Goal: Transaction & Acquisition: Purchase product/service

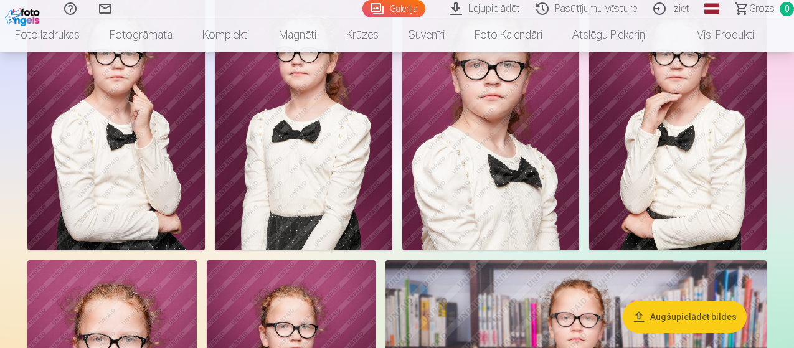
scroll to position [935, 0]
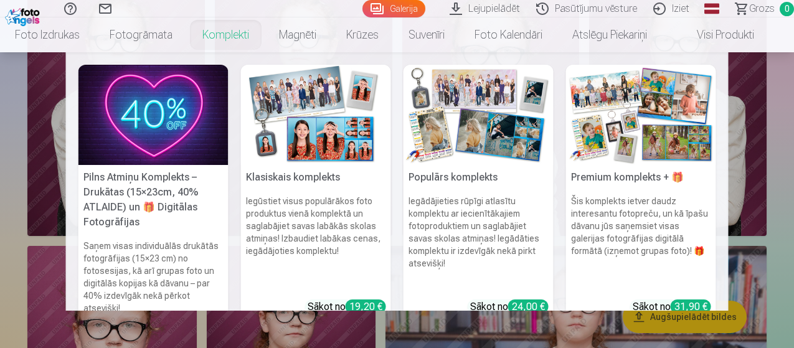
click at [227, 37] on link "Komplekti" at bounding box center [226, 34] width 77 height 35
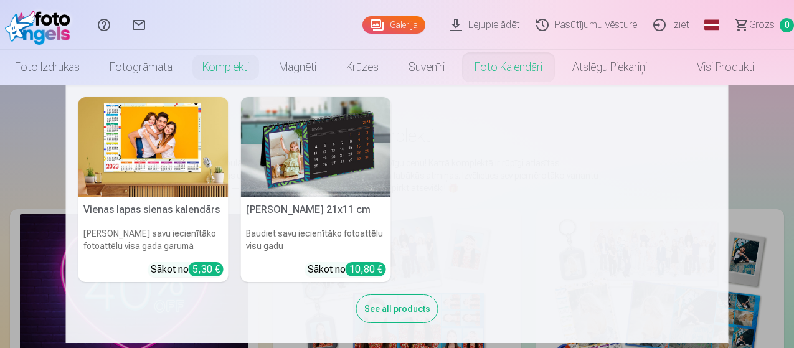
click at [518, 70] on link "Foto kalendāri" at bounding box center [509, 67] width 98 height 35
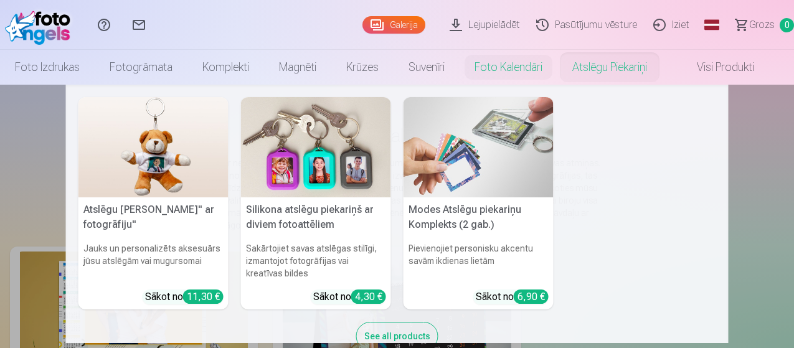
click at [619, 70] on link "Atslēgu piekariņi" at bounding box center [610, 67] width 105 height 35
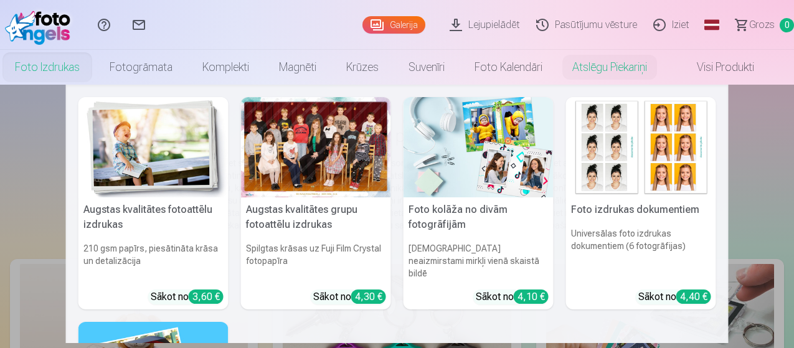
click at [56, 67] on link "Foto izdrukas" at bounding box center [47, 67] width 95 height 35
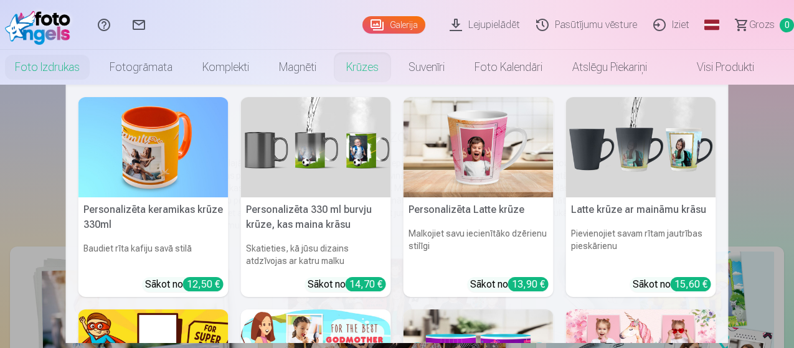
click at [370, 70] on link "Krūzes" at bounding box center [362, 67] width 62 height 35
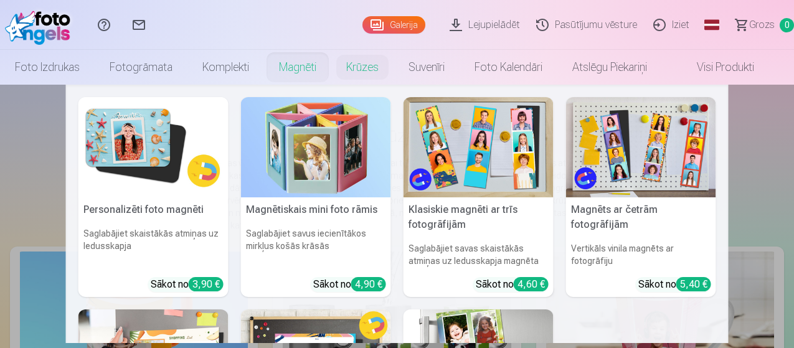
click at [307, 69] on link "Magnēti" at bounding box center [297, 67] width 67 height 35
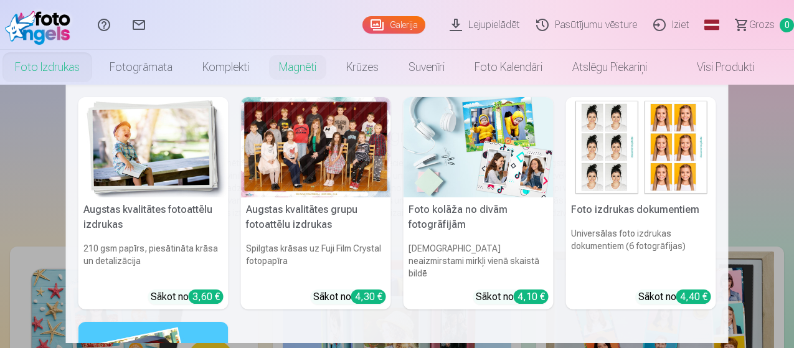
click at [56, 69] on link "Foto izdrukas" at bounding box center [47, 67] width 95 height 35
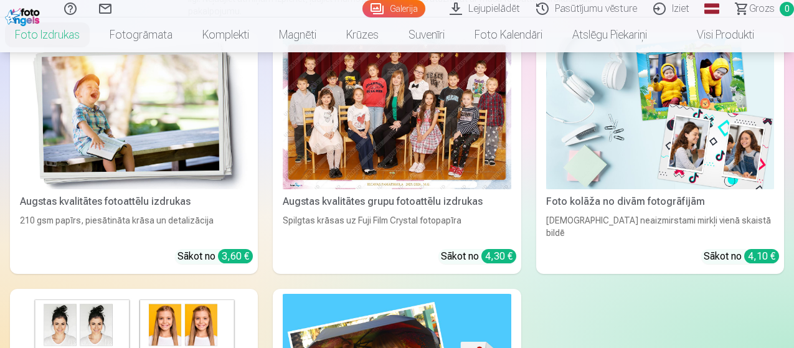
scroll to position [125, 0]
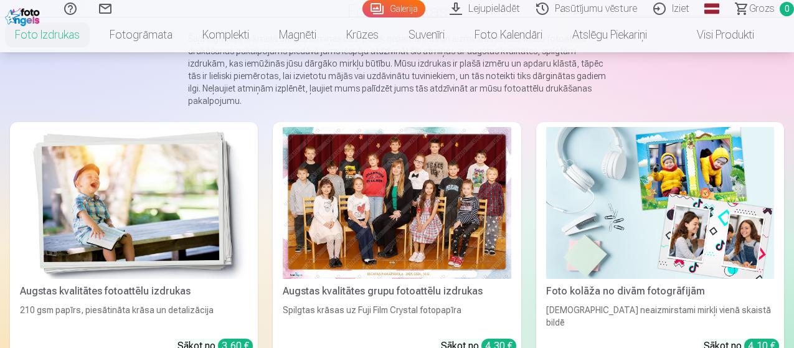
click at [283, 176] on div at bounding box center [397, 203] width 228 height 152
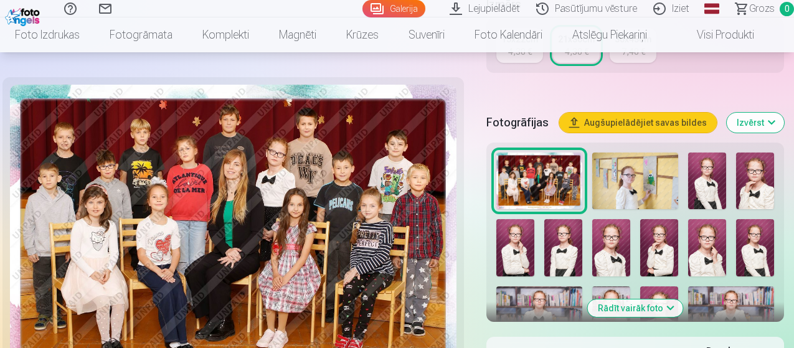
scroll to position [436, 0]
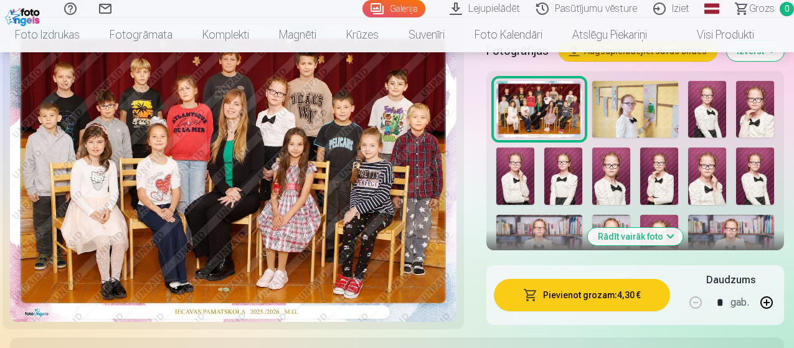
click at [628, 228] on button "Rādīt vairāk foto" at bounding box center [635, 236] width 95 height 17
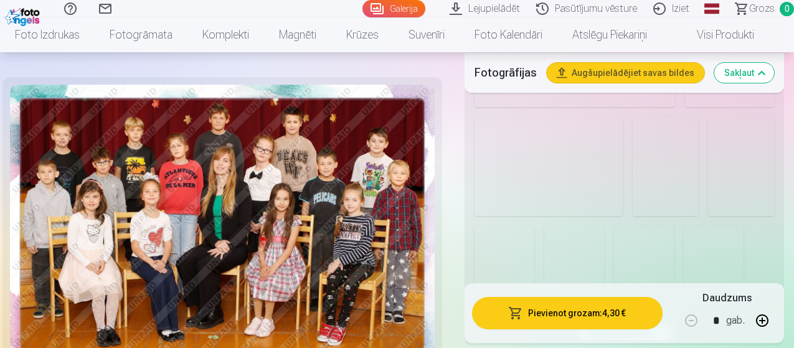
scroll to position [1121, 0]
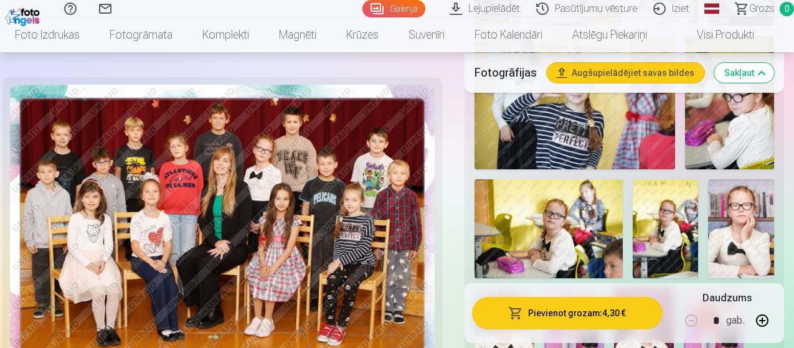
click at [572, 202] on img at bounding box center [549, 228] width 148 height 98
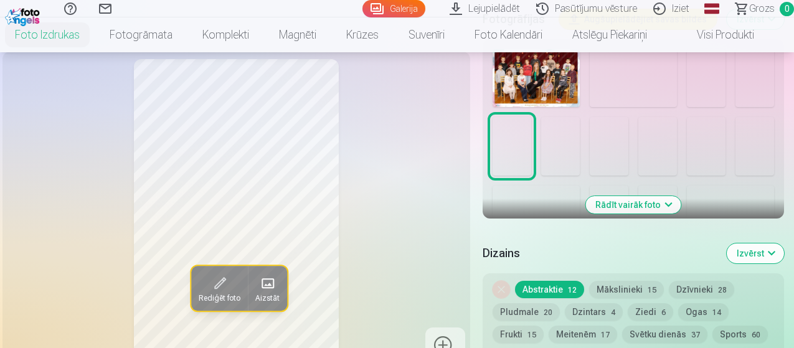
scroll to position [498, 0]
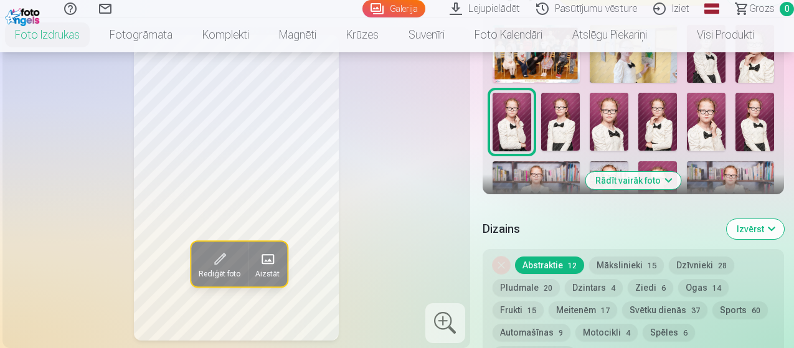
click at [625, 257] on button "Mākslinieki 15" at bounding box center [626, 265] width 75 height 17
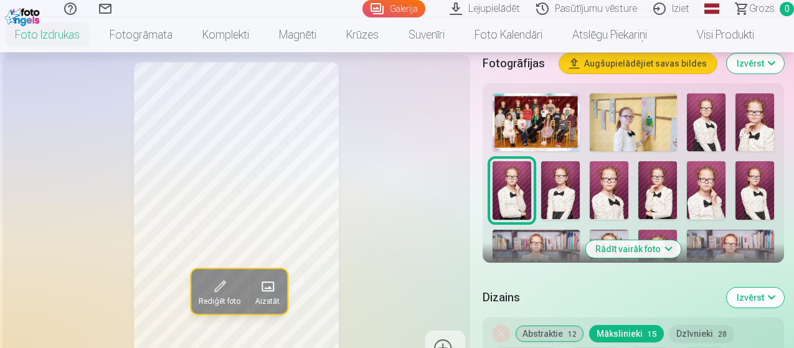
scroll to position [436, 0]
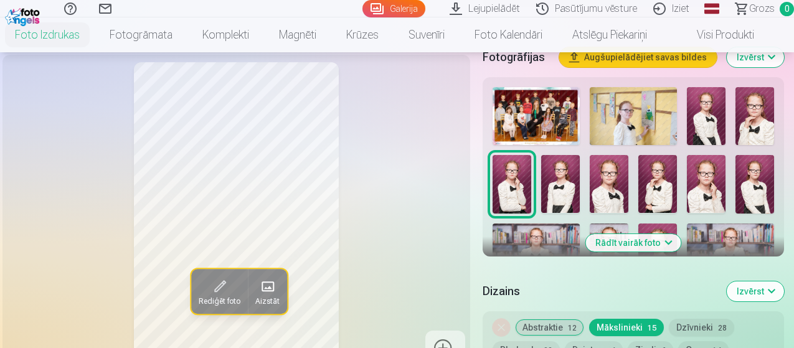
click at [688, 319] on button "Dzīvnieki 28" at bounding box center [701, 327] width 65 height 17
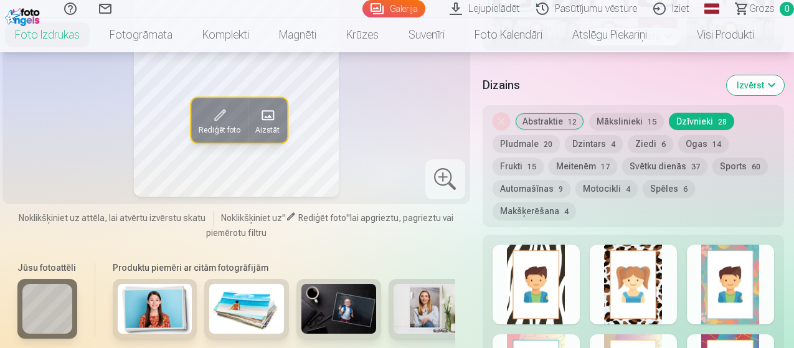
scroll to position [623, 0]
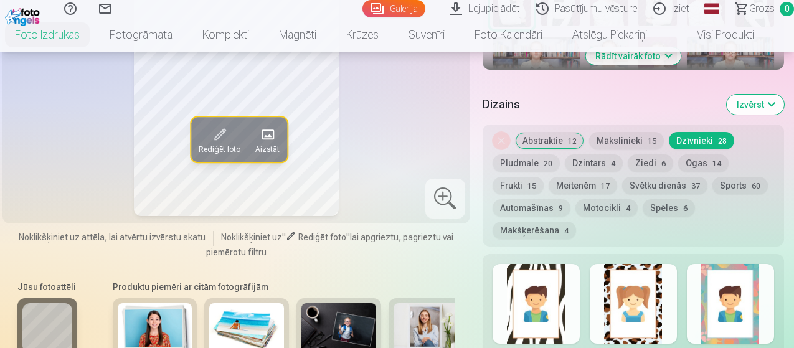
click at [533, 155] on button "Pludmale 20" at bounding box center [526, 163] width 67 height 17
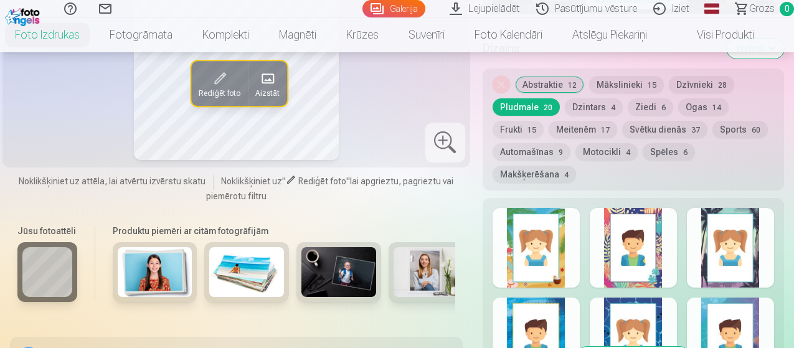
scroll to position [685, 0]
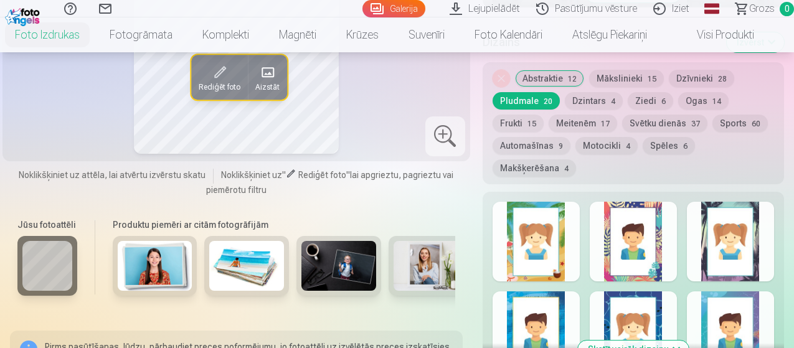
click at [608, 137] on button "Motocikli 4" at bounding box center [607, 145] width 62 height 17
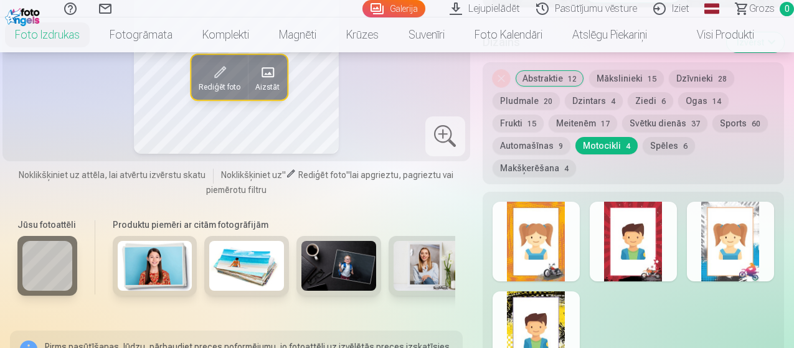
click at [549, 115] on button "Meitenēm 17" at bounding box center [583, 123] width 69 height 17
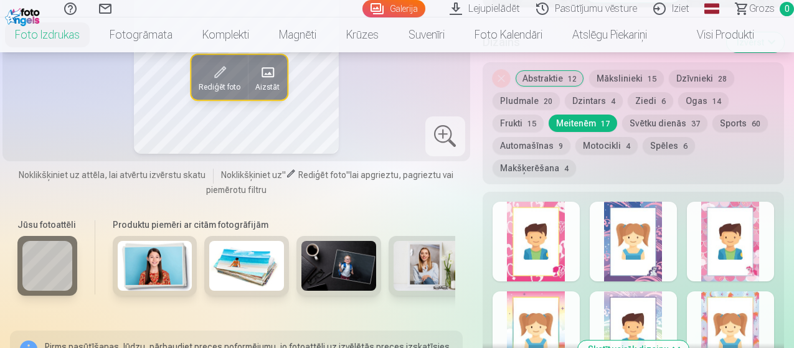
click at [544, 115] on button "Frukti 15" at bounding box center [518, 123] width 51 height 17
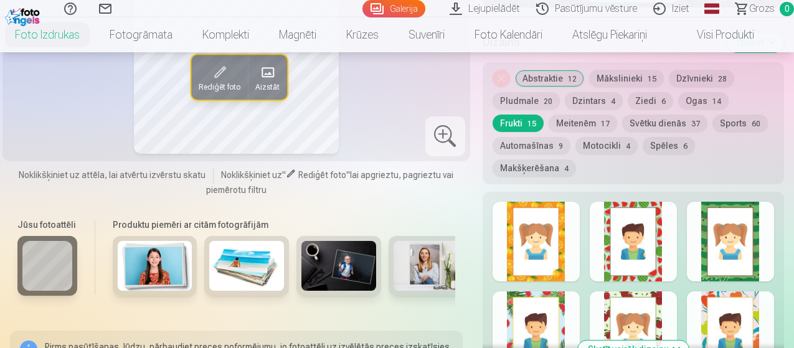
click at [701, 92] on button "Ogas 14" at bounding box center [703, 100] width 50 height 17
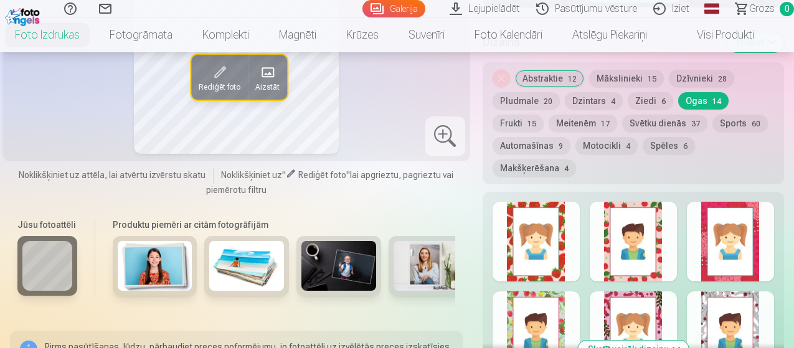
click at [649, 92] on button "Ziedi 6" at bounding box center [650, 100] width 45 height 17
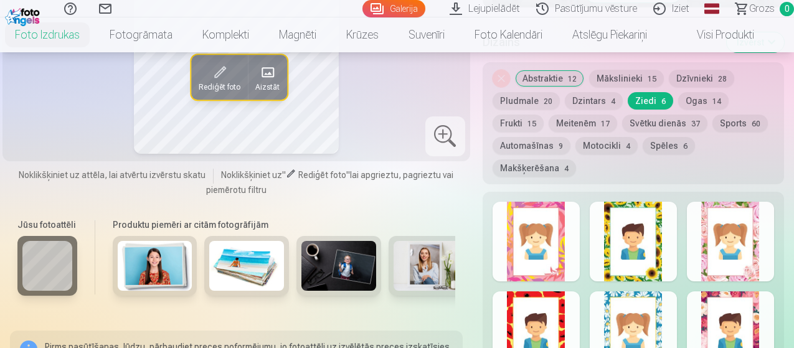
scroll to position [623, 0]
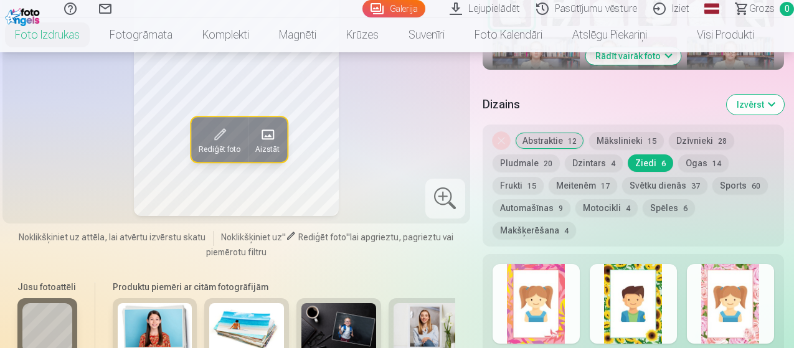
click at [547, 132] on button "Abstraktie 12" at bounding box center [549, 140] width 69 height 17
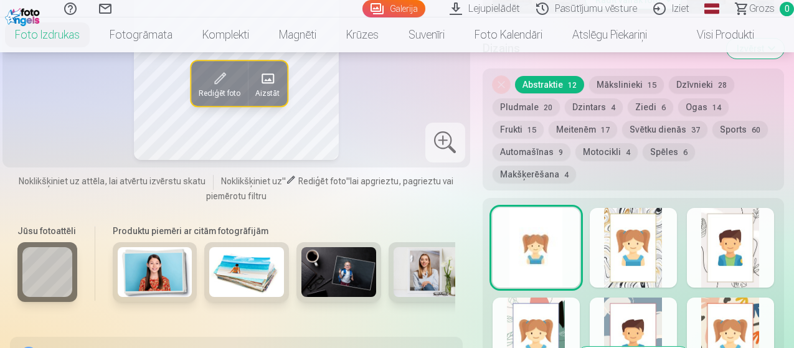
scroll to position [685, 0]
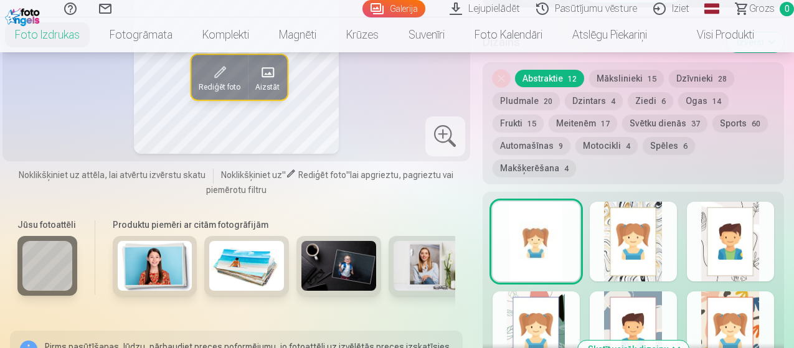
click at [539, 210] on div at bounding box center [536, 242] width 87 height 80
click at [700, 70] on button "Dzīvnieki 28" at bounding box center [701, 78] width 65 height 17
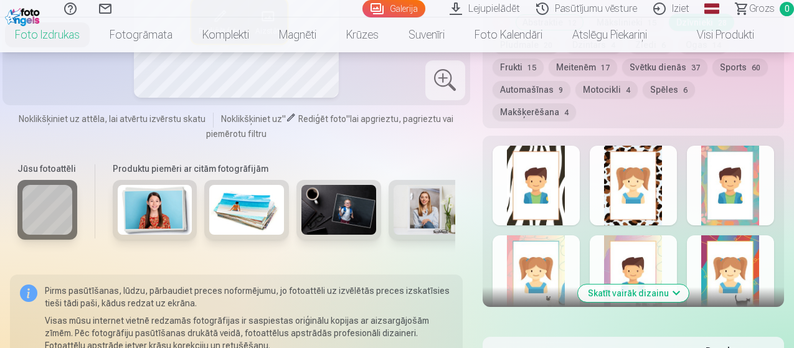
scroll to position [748, 0]
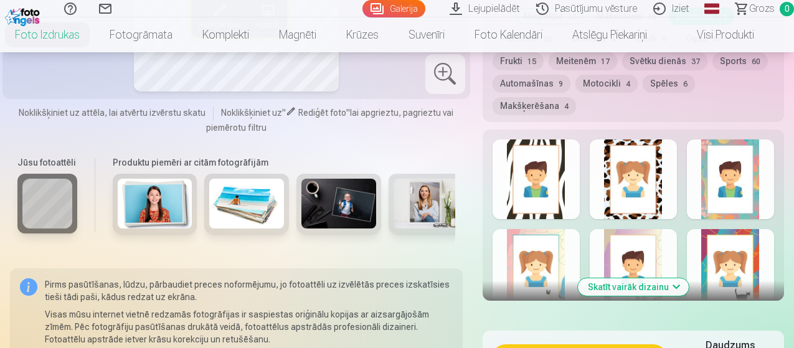
click at [631, 278] on button "Skatīt vairāk dizainu" at bounding box center [633, 286] width 111 height 17
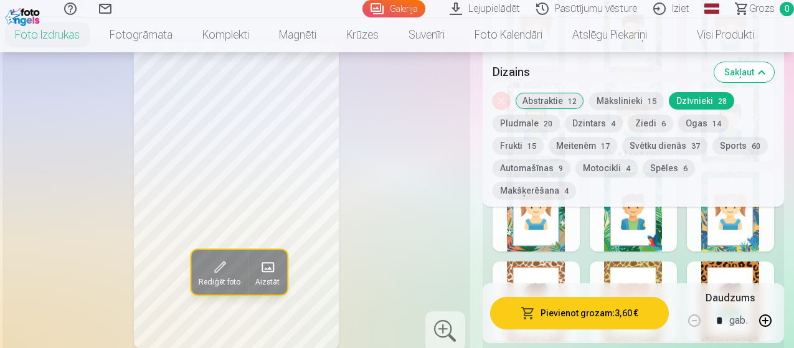
scroll to position [1184, 0]
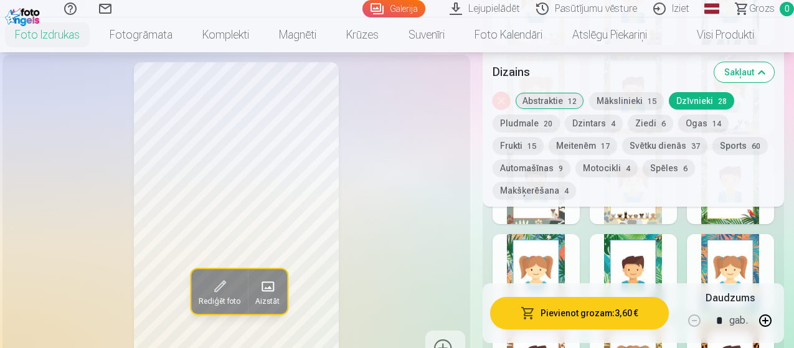
click at [592, 122] on button "Dzintars 4" at bounding box center [594, 123] width 58 height 17
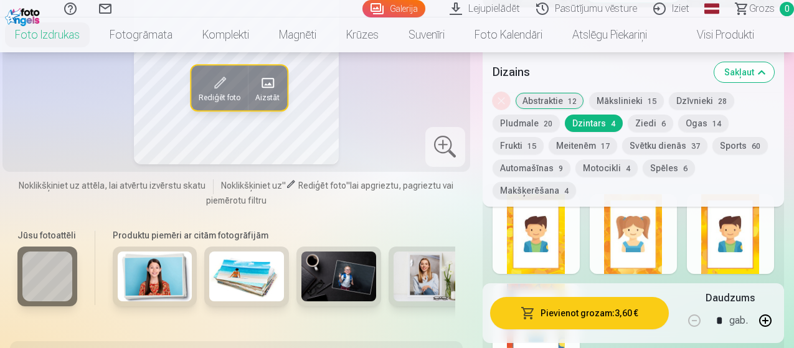
scroll to position [748, 0]
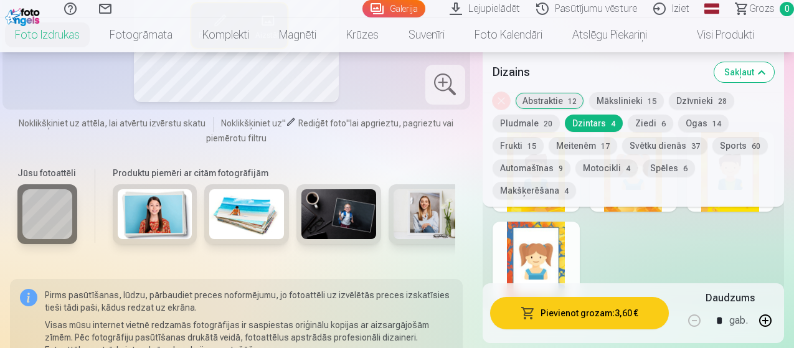
click at [551, 232] on div at bounding box center [536, 262] width 87 height 80
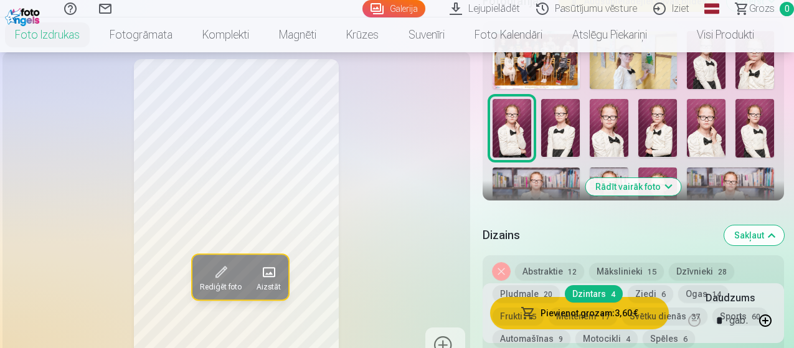
scroll to position [498, 0]
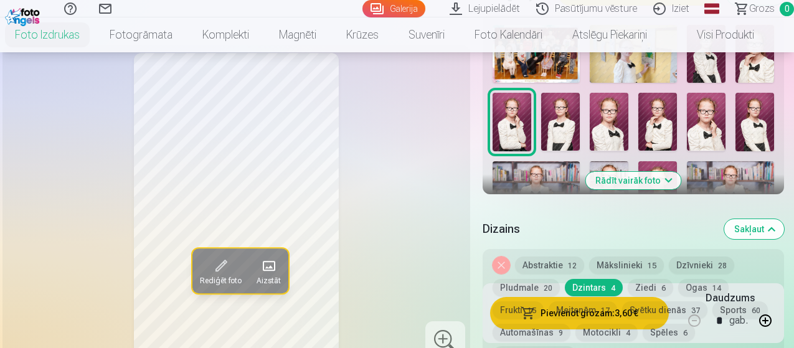
click at [692, 257] on button "Dzīvnieki 28" at bounding box center [701, 265] width 65 height 17
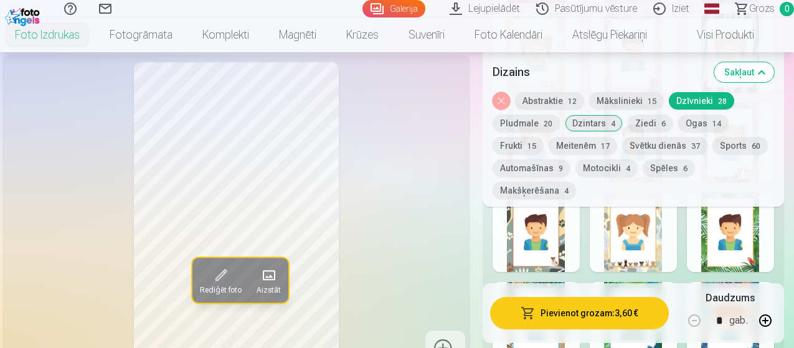
scroll to position [1184, 0]
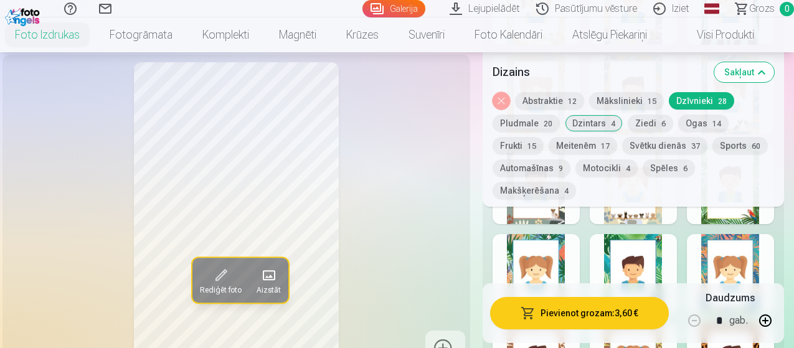
click at [639, 249] on div at bounding box center [633, 274] width 87 height 80
click at [555, 99] on button "Abstraktie 12" at bounding box center [549, 100] width 69 height 17
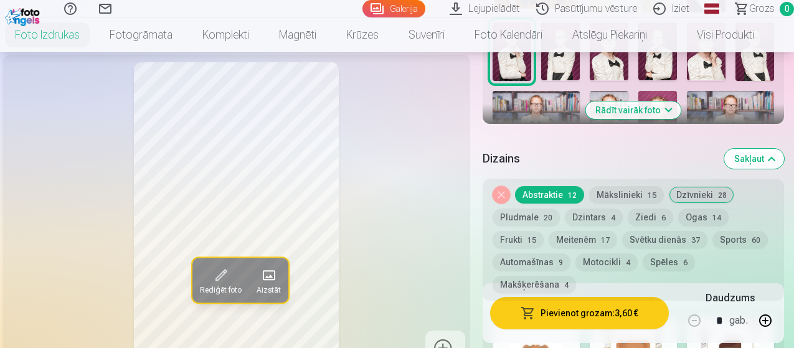
scroll to position [561, 0]
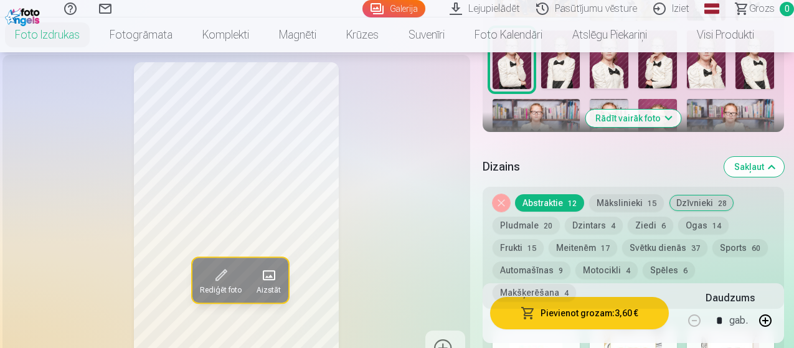
click at [543, 194] on button "Abstraktie 12" at bounding box center [549, 202] width 69 height 17
click at [540, 194] on button "Abstraktie 12" at bounding box center [549, 202] width 69 height 17
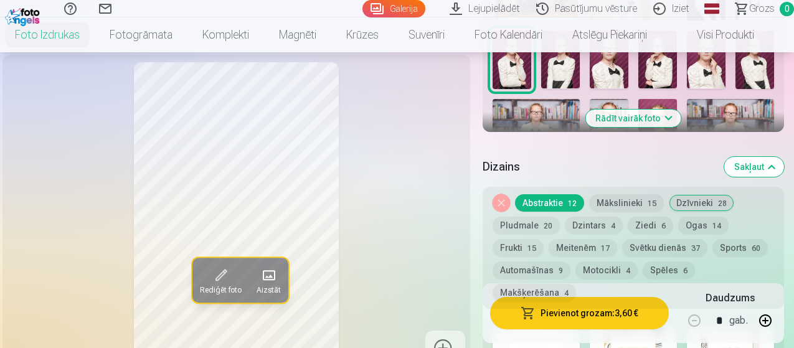
click at [540, 194] on button "Abstraktie 12" at bounding box center [549, 202] width 69 height 17
click at [510, 194] on button "Noņemiet dizainu" at bounding box center [501, 202] width 17 height 17
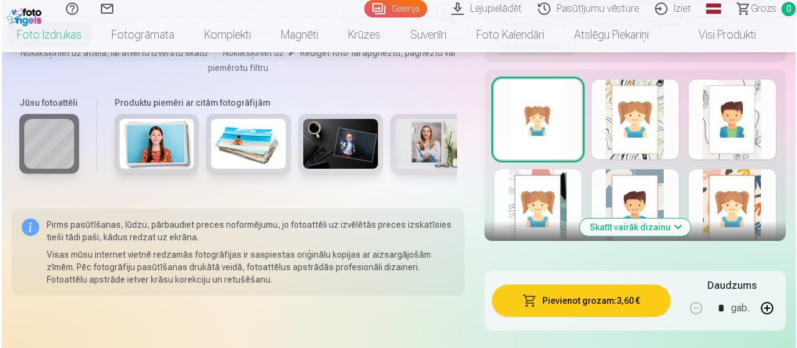
scroll to position [812, 0]
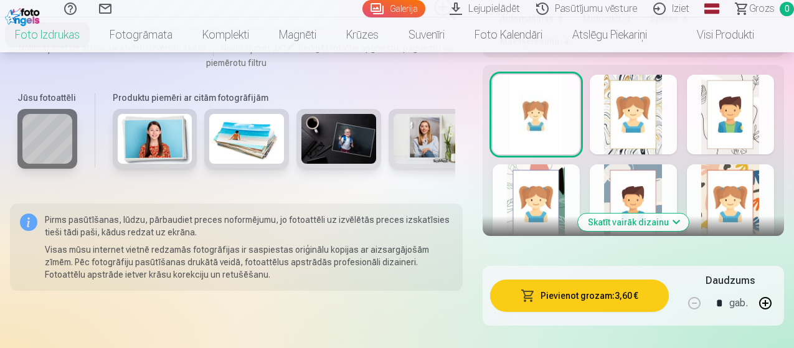
click at [574, 280] on button "Pievienot grozam : 3,60 €" at bounding box center [579, 296] width 179 height 32
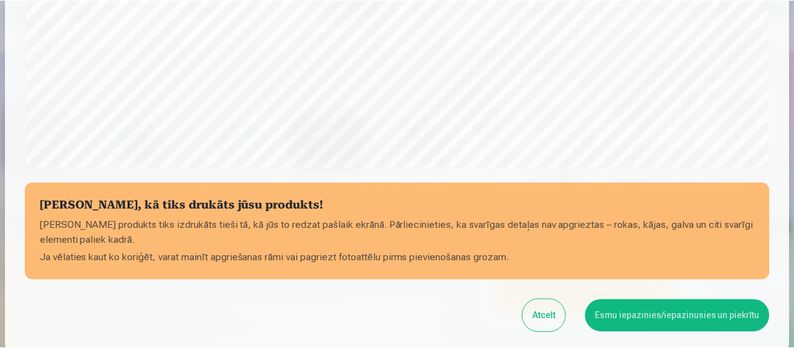
scroll to position [477, 0]
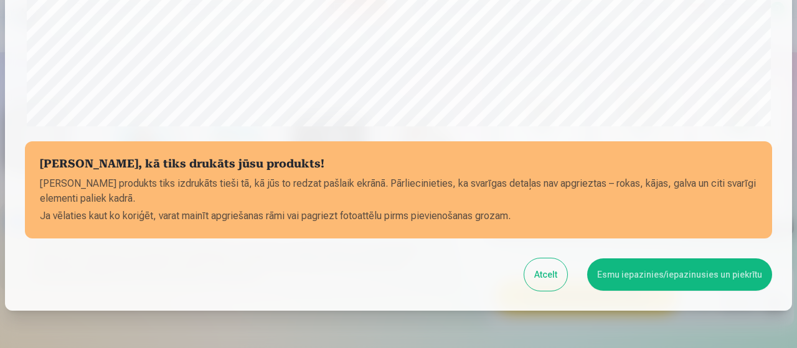
click at [647, 275] on button "Esmu iepazinies/iepazinusies un piekrītu" at bounding box center [680, 275] width 185 height 32
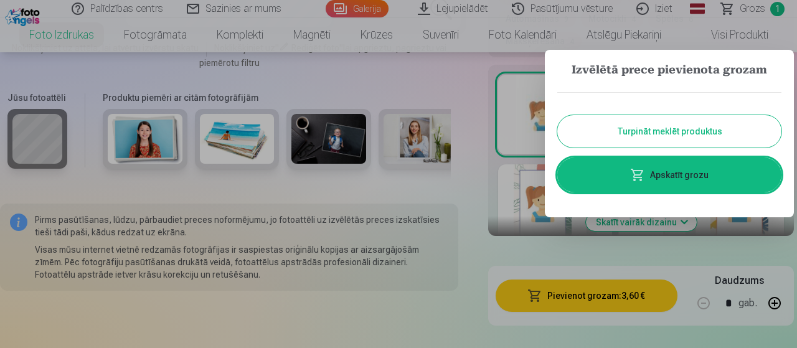
click at [652, 131] on button "Turpināt meklēt produktus" at bounding box center [670, 131] width 224 height 32
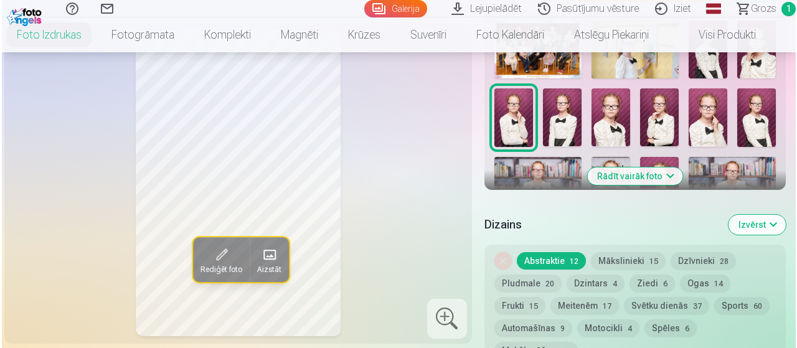
scroll to position [501, 0]
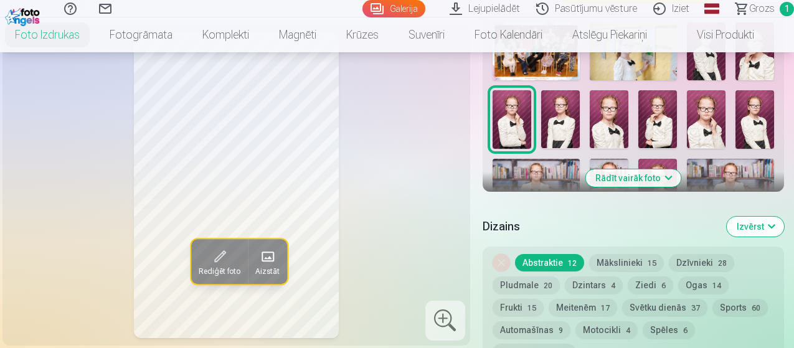
click at [206, 267] on span "Rediģēt foto" at bounding box center [220, 272] width 42 height 10
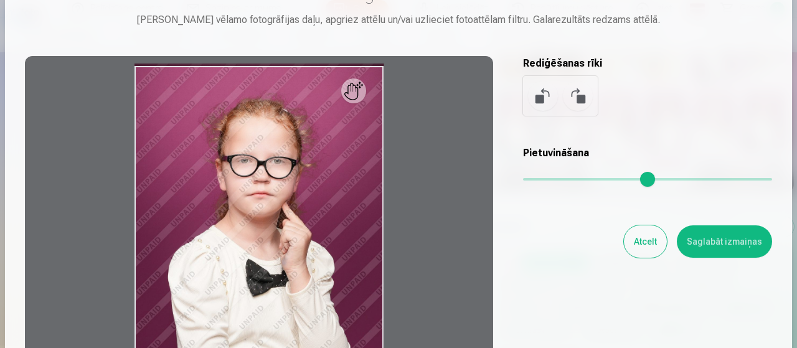
scroll to position [125, 0]
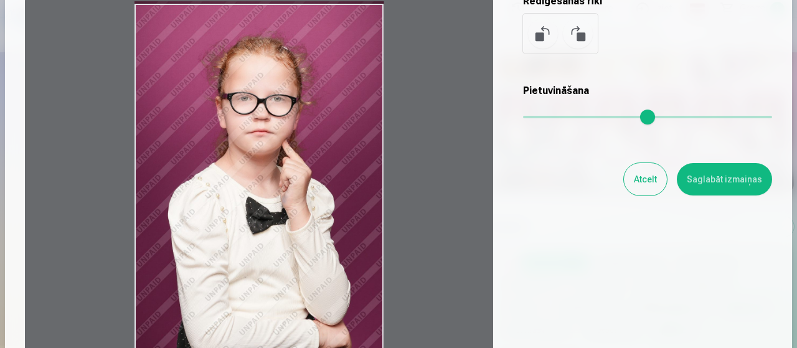
drag, startPoint x: 271, startPoint y: 148, endPoint x: 350, endPoint y: 145, distance: 78.6
click at [350, 146] on div at bounding box center [259, 189] width 469 height 391
drag, startPoint x: 354, startPoint y: 145, endPoint x: 299, endPoint y: 133, distance: 56.0
click at [303, 137] on div at bounding box center [259, 189] width 469 height 391
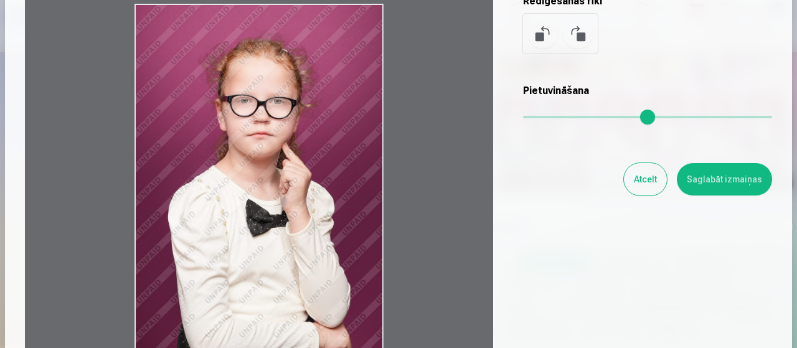
drag, startPoint x: 268, startPoint y: 109, endPoint x: 266, endPoint y: 173, distance: 63.6
click at [266, 173] on div at bounding box center [259, 189] width 469 height 391
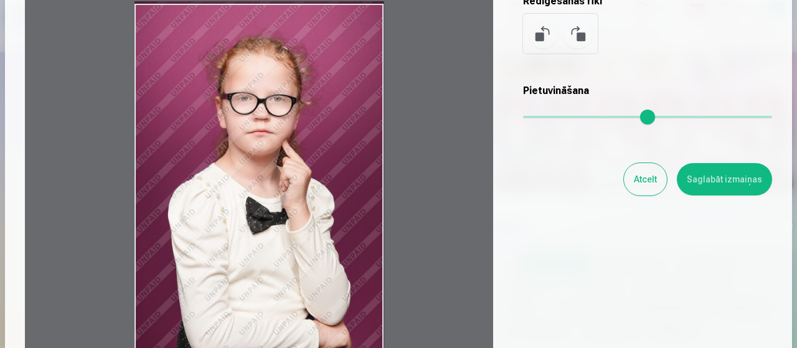
drag, startPoint x: 265, startPoint y: 173, endPoint x: 277, endPoint y: 77, distance: 96.7
click at [277, 77] on div at bounding box center [259, 189] width 469 height 391
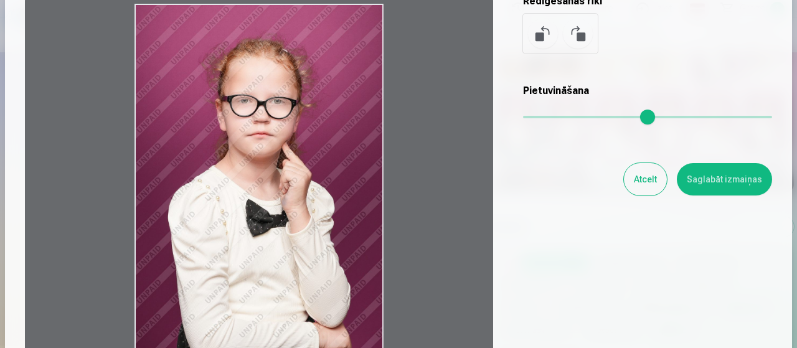
drag, startPoint x: 374, startPoint y: 173, endPoint x: 288, endPoint y: 235, distance: 105.7
click at [288, 195] on div at bounding box center [259, 189] width 469 height 391
drag, startPoint x: 290, startPoint y: 217, endPoint x: 273, endPoint y: 236, distance: 25.1
click at [282, 260] on div at bounding box center [259, 189] width 469 height 391
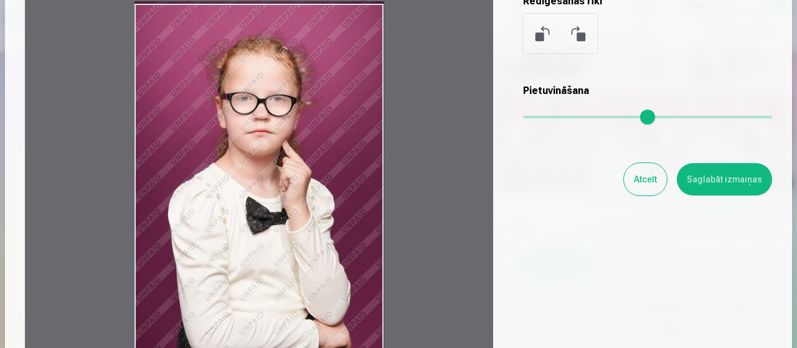
drag, startPoint x: 273, startPoint y: 236, endPoint x: 285, endPoint y: 181, distance: 56.1
click at [285, 181] on div at bounding box center [259, 189] width 469 height 391
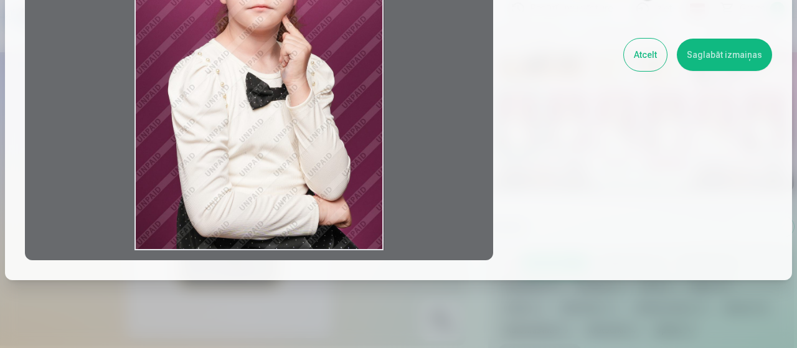
scroll to position [62, 0]
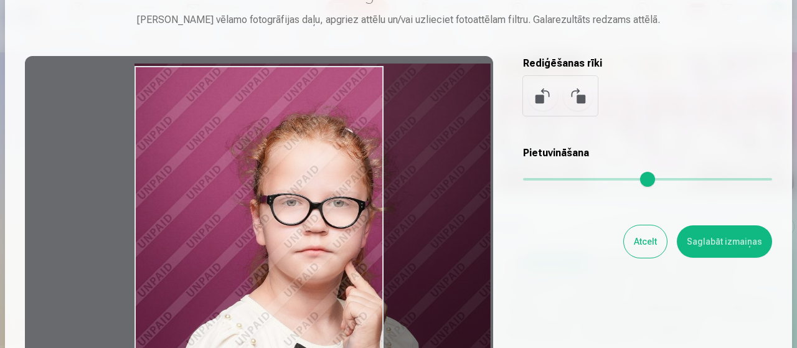
drag, startPoint x: 529, startPoint y: 180, endPoint x: 649, endPoint y: 179, distance: 119.6
click at [649, 179] on input "range" at bounding box center [647, 179] width 249 height 2
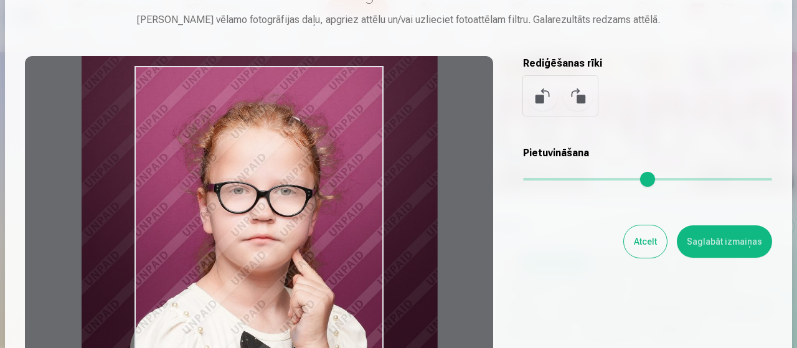
drag, startPoint x: 219, startPoint y: 219, endPoint x: 160, endPoint y: 205, distance: 60.1
click at [160, 205] on div at bounding box center [259, 251] width 469 height 391
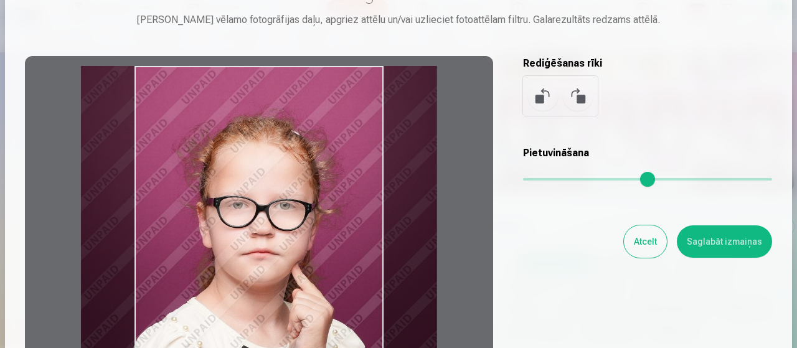
drag, startPoint x: 252, startPoint y: 256, endPoint x: 258, endPoint y: 288, distance: 32.3
click at [258, 288] on div at bounding box center [259, 251] width 469 height 391
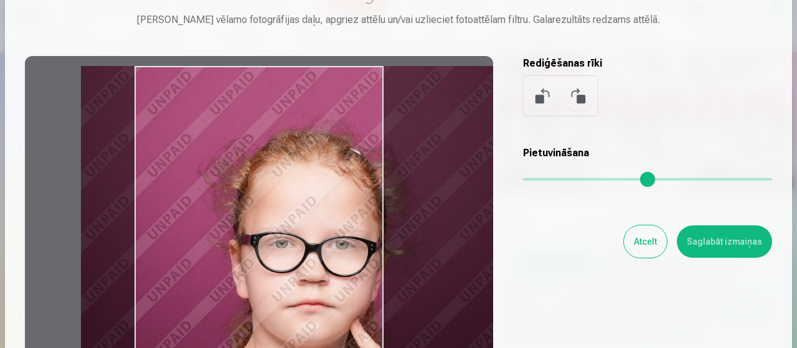
drag, startPoint x: 650, startPoint y: 179, endPoint x: 743, endPoint y: 179, distance: 93.5
click at [773, 179] on input "range" at bounding box center [647, 179] width 249 height 2
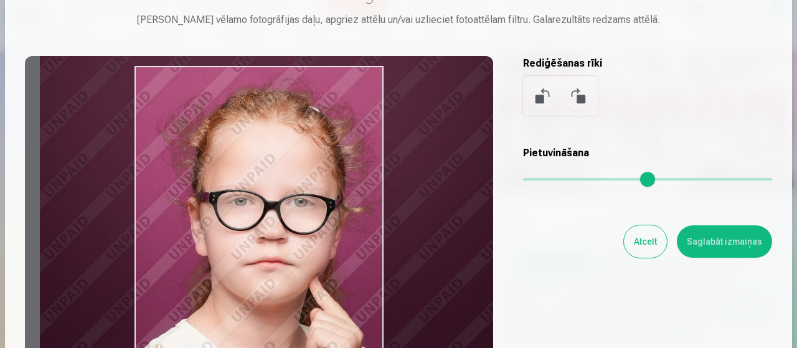
drag, startPoint x: 213, startPoint y: 234, endPoint x: 172, endPoint y: 191, distance: 59.0
click at [172, 191] on div at bounding box center [259, 251] width 469 height 391
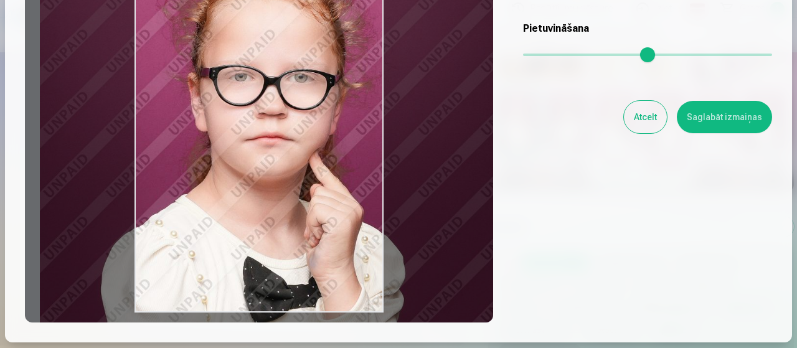
scroll to position [125, 0]
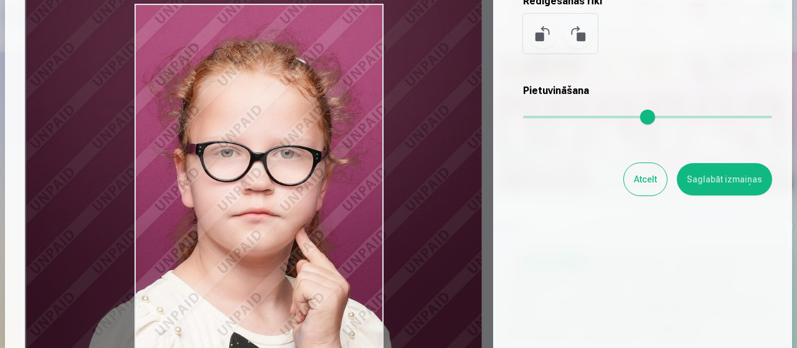
drag, startPoint x: 267, startPoint y: 186, endPoint x: 253, endPoint y: 199, distance: 19.4
click at [253, 199] on div at bounding box center [259, 189] width 469 height 391
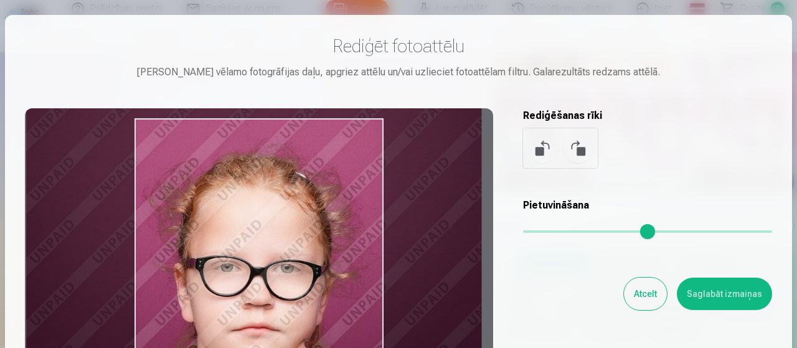
scroll to position [0, 0]
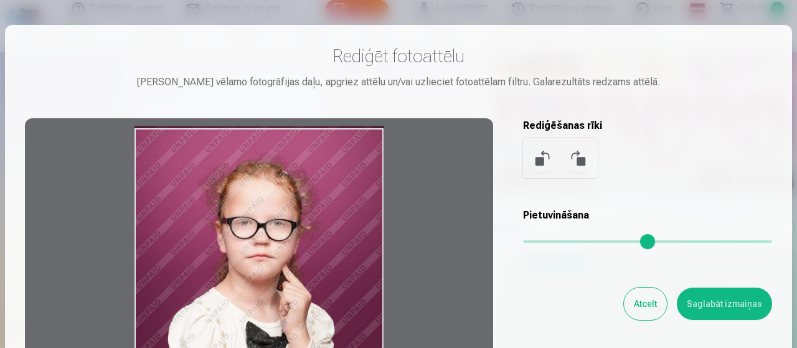
drag, startPoint x: 762, startPoint y: 241, endPoint x: 492, endPoint y: 248, distance: 269.9
type input "*"
click at [523, 243] on input "range" at bounding box center [647, 241] width 249 height 2
click at [643, 305] on button "Atcelt" at bounding box center [645, 304] width 43 height 32
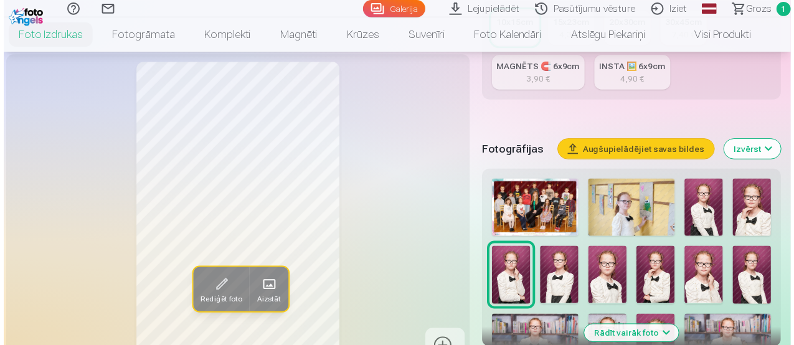
scroll to position [314, 0]
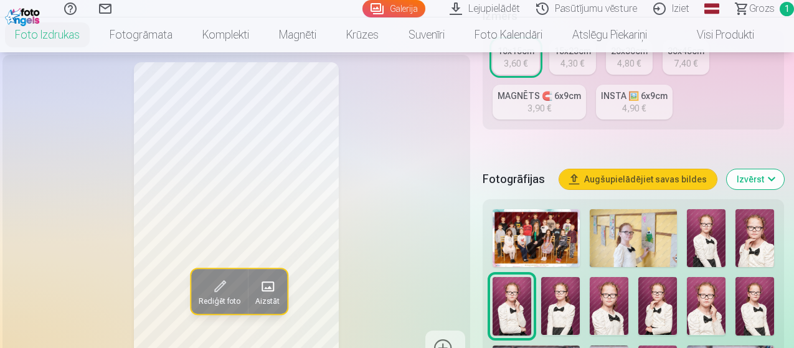
click at [536, 222] on img at bounding box center [536, 238] width 87 height 58
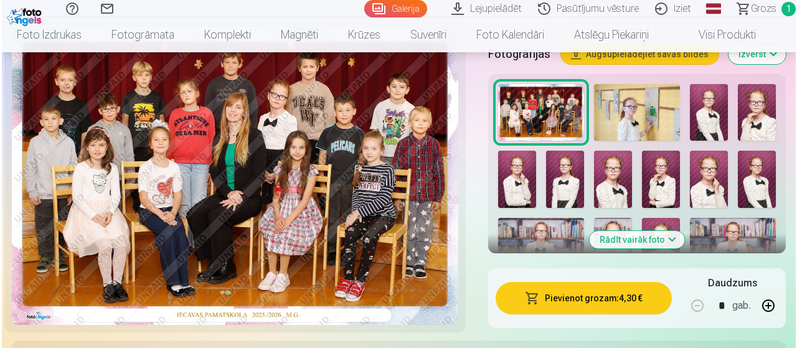
scroll to position [436, 0]
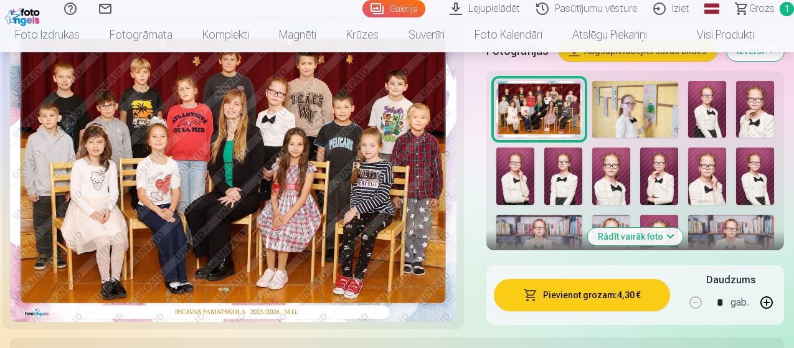
click at [586, 282] on button "Pievienot grozam : 4,30 €" at bounding box center [582, 295] width 176 height 32
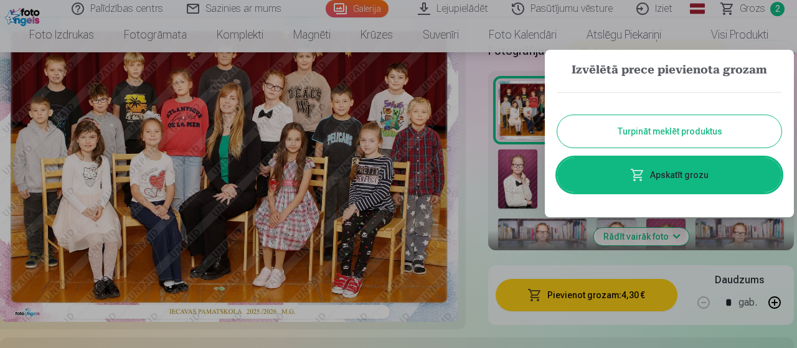
click at [654, 173] on link "Apskatīt grozu" at bounding box center [670, 175] width 224 height 35
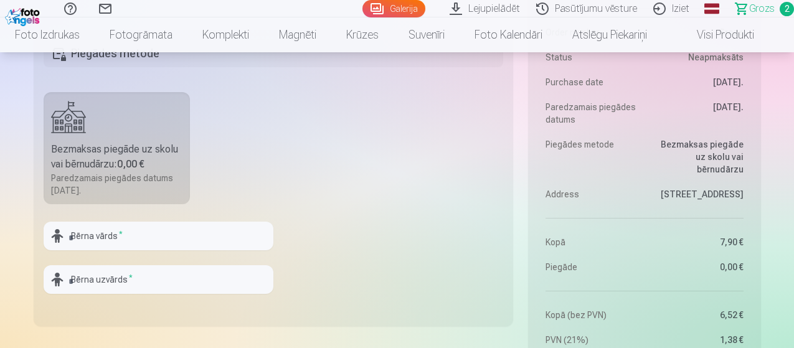
scroll to position [561, 0]
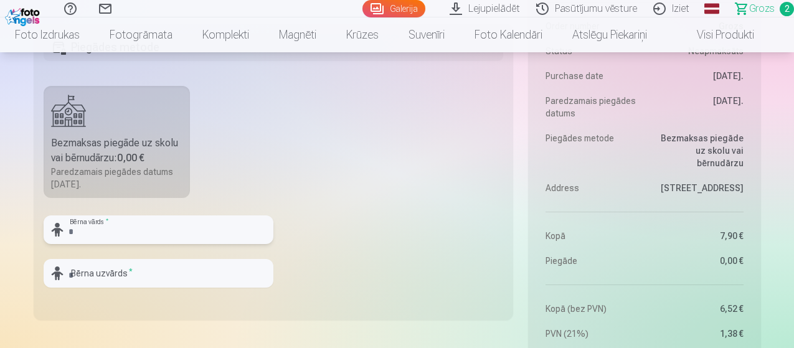
click at [145, 229] on input "text" at bounding box center [159, 230] width 230 height 29
click at [97, 232] on input "**********" at bounding box center [159, 230] width 230 height 29
type input "**********"
drag, startPoint x: 146, startPoint y: 271, endPoint x: 149, endPoint y: 277, distance: 6.7
click at [150, 271] on input "text" at bounding box center [159, 273] width 230 height 29
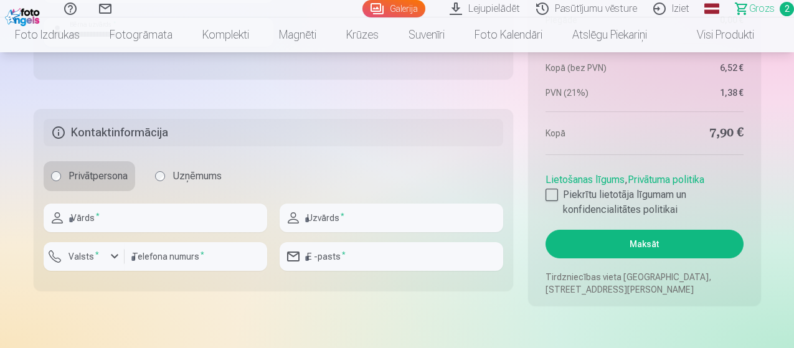
scroll to position [810, 0]
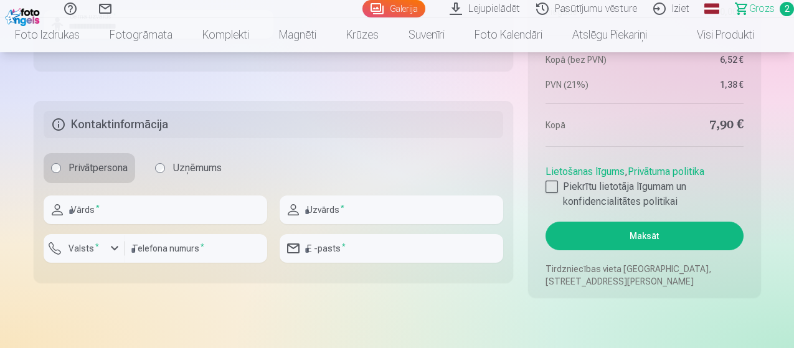
type input "**********"
click at [125, 215] on input "text" at bounding box center [156, 210] width 224 height 29
type input "******"
type input "**********"
type input "********"
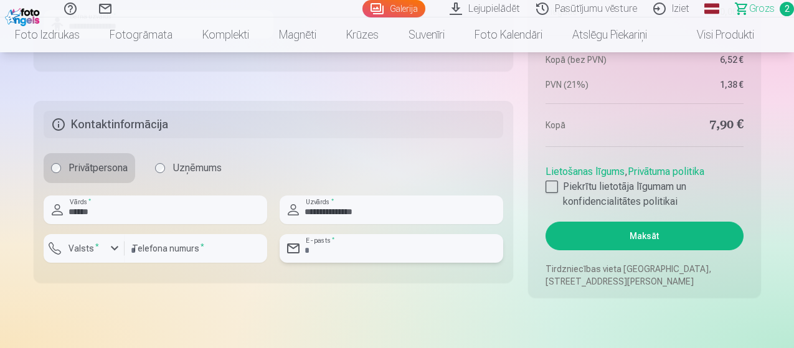
type input "**********"
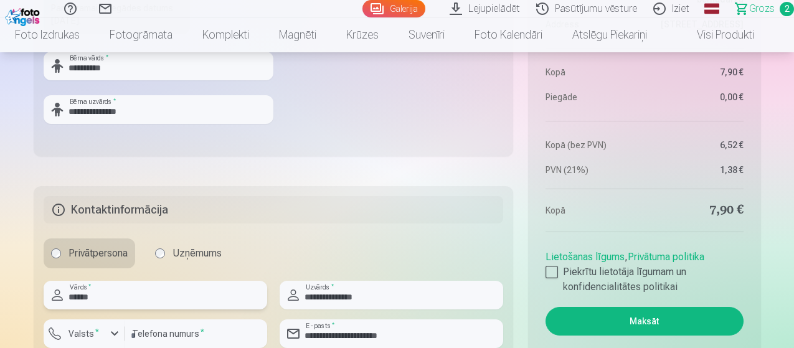
scroll to position [748, 0]
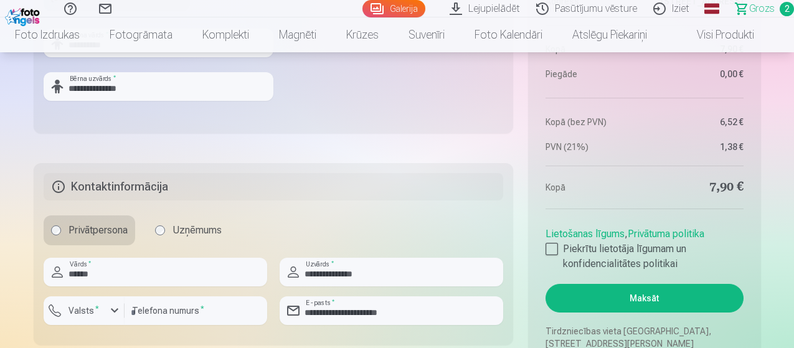
click at [58, 187] on h5 "Kontaktinformācija" at bounding box center [274, 186] width 460 height 27
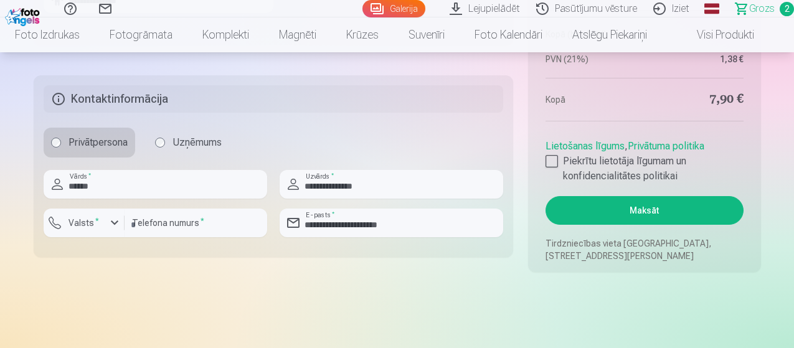
scroll to position [872, 0]
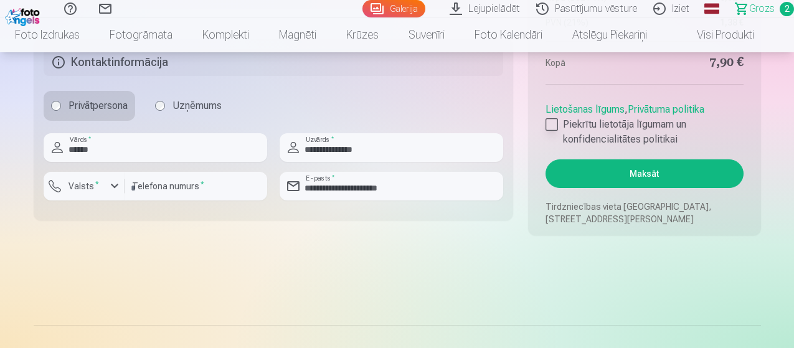
click at [554, 121] on div at bounding box center [552, 124] width 12 height 12
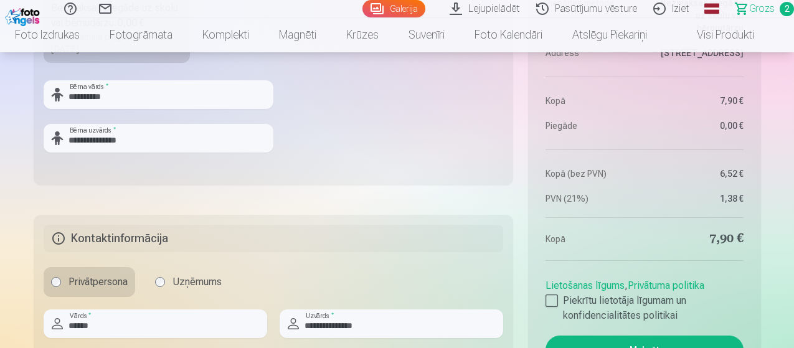
scroll to position [810, 0]
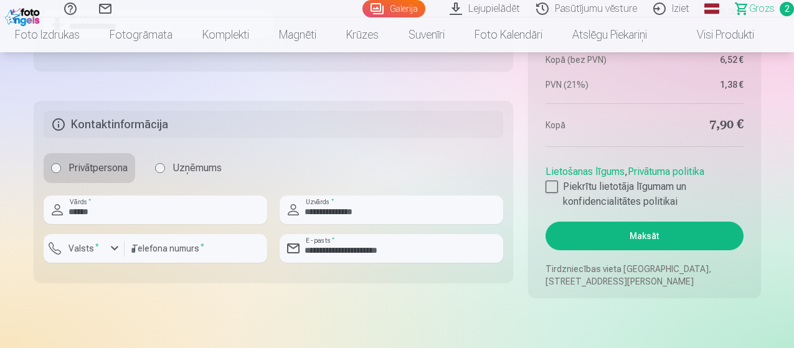
click at [635, 236] on button "Maksāt" at bounding box center [645, 236] width 198 height 29
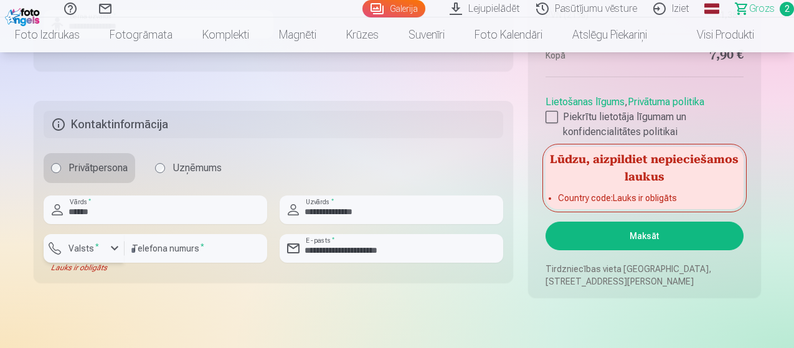
click at [114, 245] on div "button" at bounding box center [114, 248] width 15 height 15
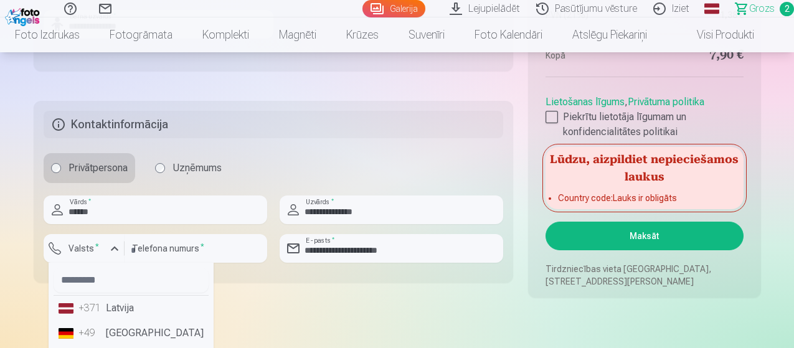
click at [65, 308] on li "+371 Latvija" at bounding box center [131, 308] width 155 height 25
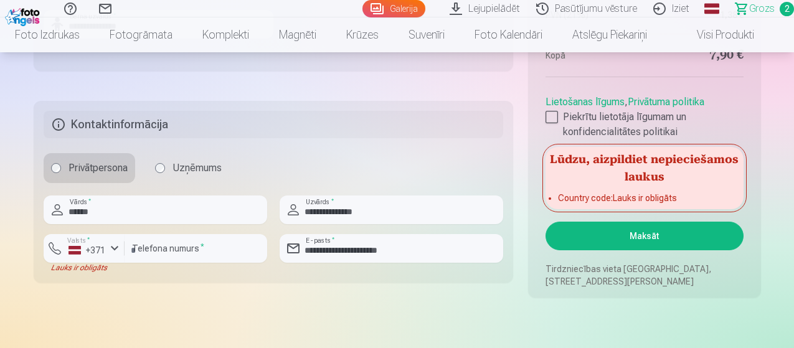
click at [622, 233] on button "Maksāt" at bounding box center [645, 236] width 198 height 29
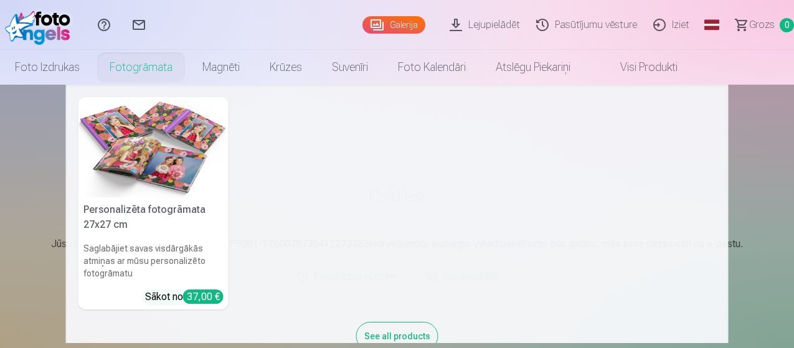
click at [184, 66] on link "Fotogrāmata" at bounding box center [141, 67] width 93 height 35
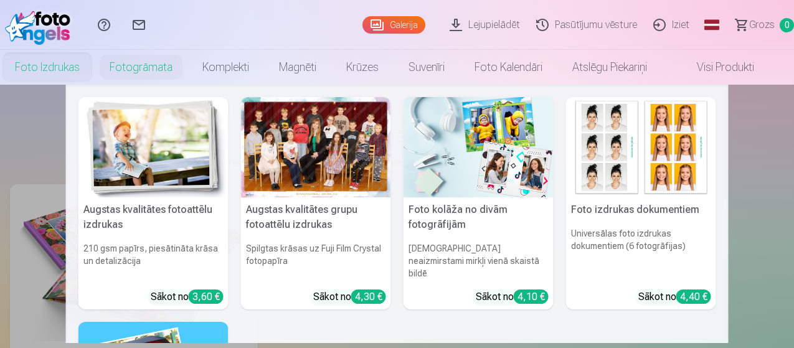
click at [65, 69] on link "Foto izdrukas" at bounding box center [47, 67] width 95 height 35
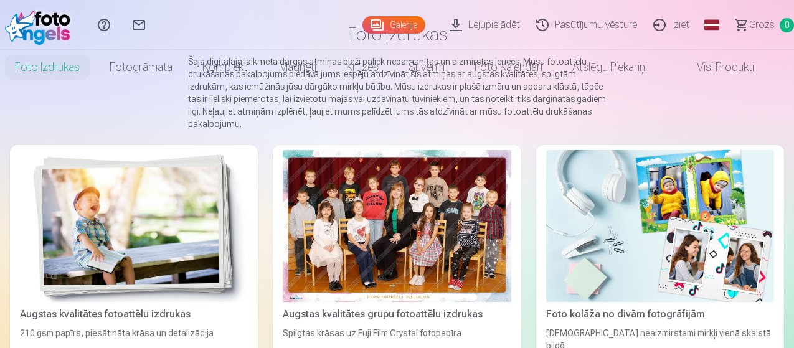
scroll to position [125, 0]
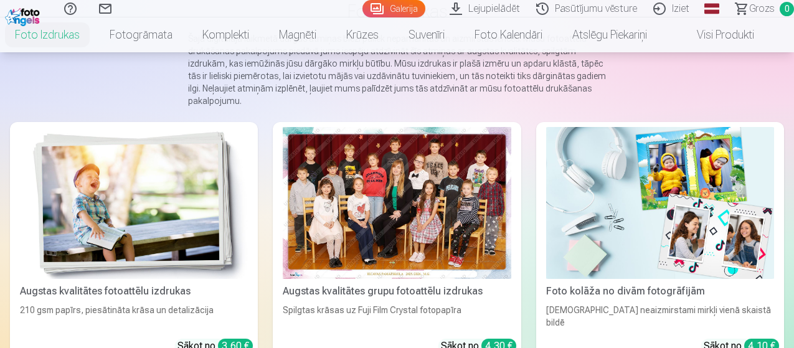
click at [305, 191] on div at bounding box center [397, 203] width 228 height 152
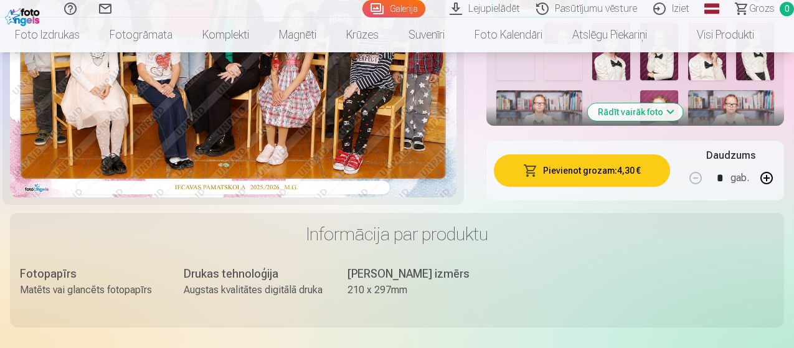
scroll to position [436, 0]
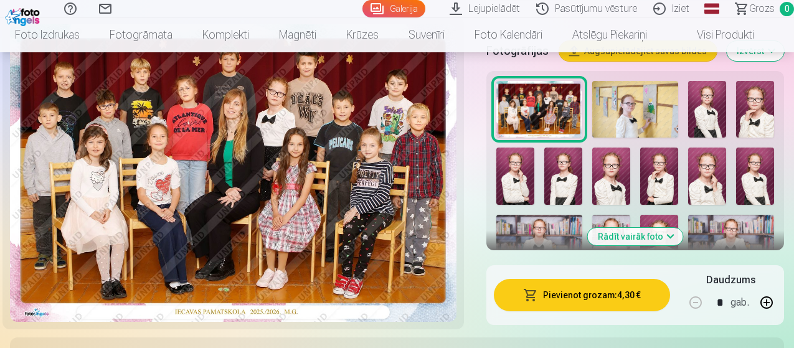
click at [629, 228] on button "Rādīt vairāk foto" at bounding box center [635, 236] width 95 height 17
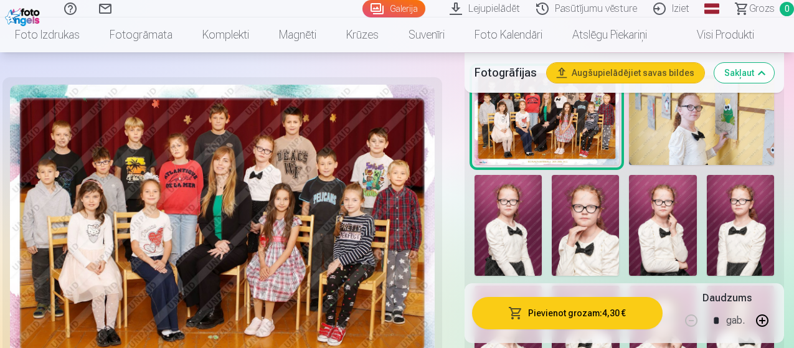
click at [629, 74] on button "Augšupielādējiet savas bildes" at bounding box center [626, 72] width 158 height 20
